Goal: Task Accomplishment & Management: Manage account settings

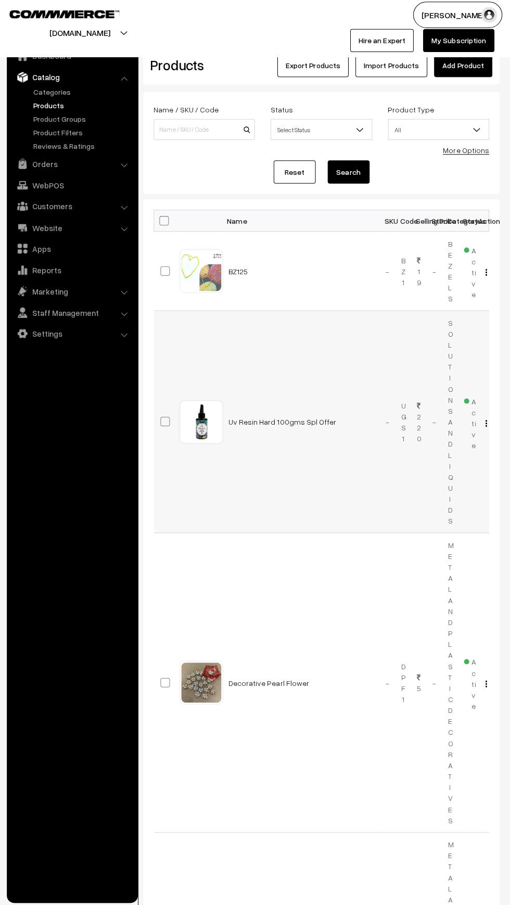
click at [486, 424] on img "button" at bounding box center [487, 424] width 2 height 7
click at [438, 471] on link "Edit" at bounding box center [440, 461] width 88 height 23
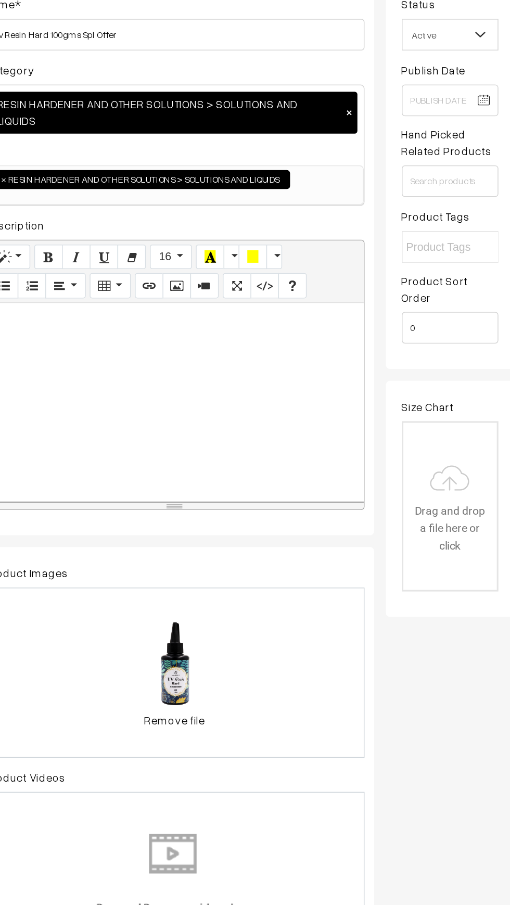
scroll to position [0, 7]
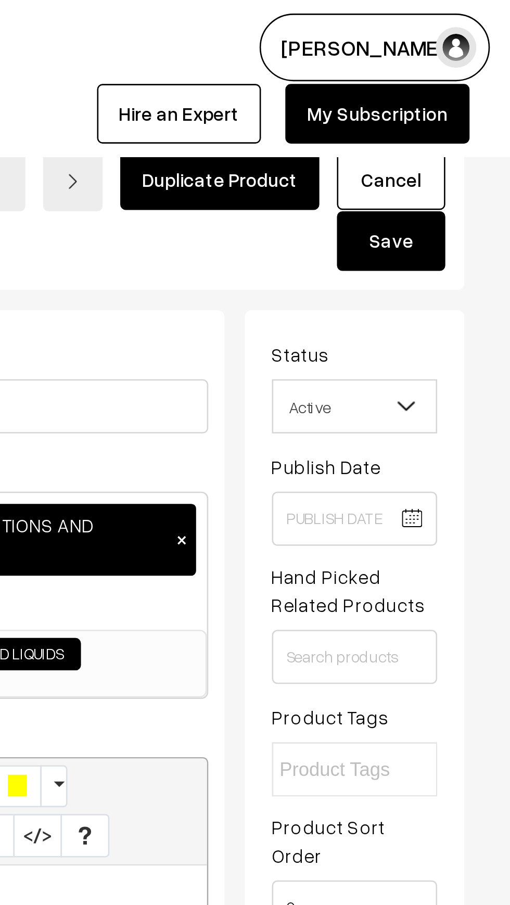
click at [466, 152] on b at bounding box center [470, 156] width 10 height 10
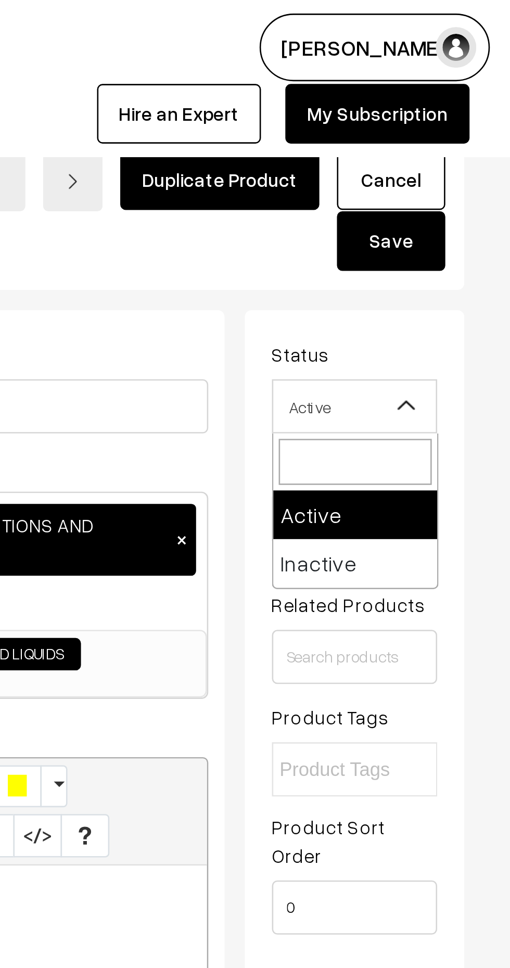
select select "2"
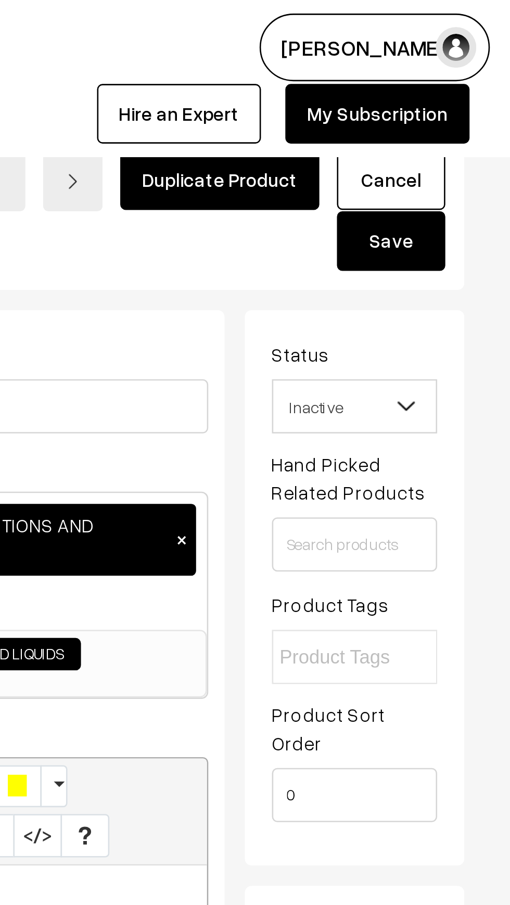
click at [474, 94] on button "Save" at bounding box center [465, 92] width 42 height 23
